Goal: Navigation & Orientation: Find specific page/section

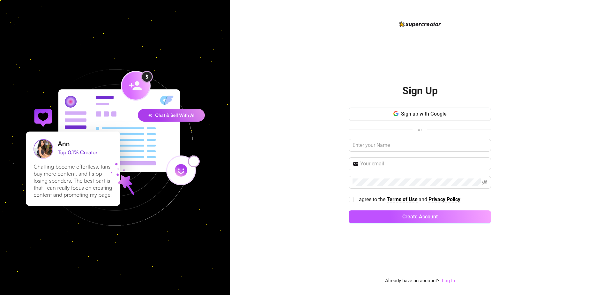
click at [449, 280] on link "Log In" at bounding box center [448, 280] width 13 height 6
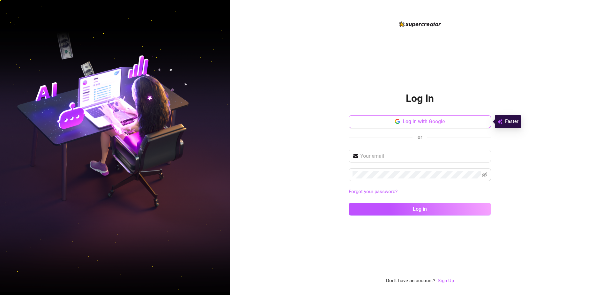
click at [413, 121] on span "Log in with Google" at bounding box center [423, 121] width 42 height 6
click at [493, 69] on div "Log In Log in with Google or Forgot your password? Log in Don't have an account…" at bounding box center [420, 147] width 380 height 295
click at [37, 157] on img at bounding box center [115, 148] width 230 height 288
click at [393, 123] on button "Log in with Google" at bounding box center [420, 121] width 142 height 13
click at [357, 269] on div "Log In Log in with Google or Forgot your password? Log in Don't have an account…" at bounding box center [420, 152] width 142 height 264
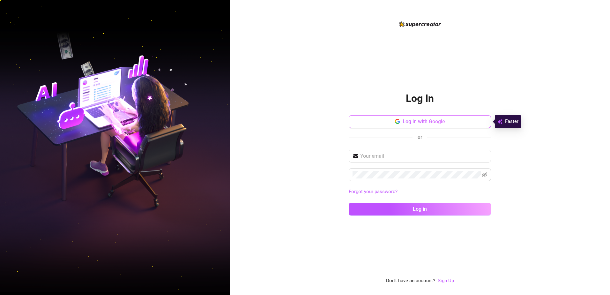
click at [393, 121] on button "Log in with Google" at bounding box center [420, 121] width 142 height 13
click at [343, 267] on div "Log In Log in with Google or Forgot your password? Log in Don't have an account…" at bounding box center [420, 147] width 380 height 295
click at [441, 123] on span "Log in with Google" at bounding box center [423, 121] width 42 height 6
click at [29, 195] on img at bounding box center [115, 148] width 230 height 288
click at [426, 122] on span "Log in with Google" at bounding box center [423, 121] width 42 height 6
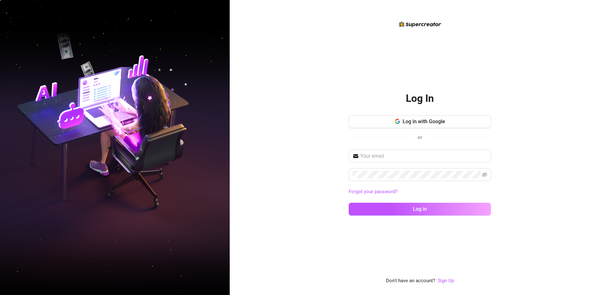
click at [402, 269] on div "Log In Log in with Google or Forgot your password? Log in Don't have an account…" at bounding box center [420, 152] width 142 height 264
click at [289, 280] on div "Log In Log in with Google or Forgot your password? Log in Don't have an account…" at bounding box center [420, 147] width 380 height 295
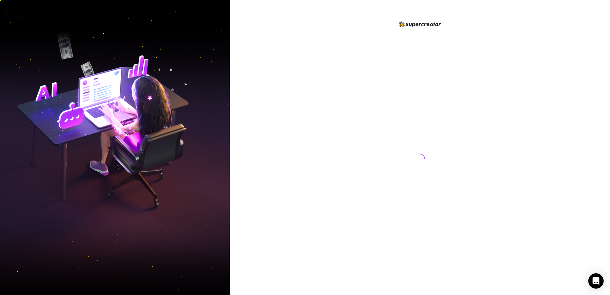
click at [375, 271] on div at bounding box center [420, 152] width 142 height 264
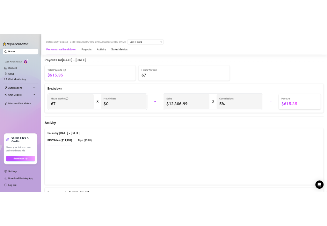
scroll to position [287, 0]
